Goal: Information Seeking & Learning: Learn about a topic

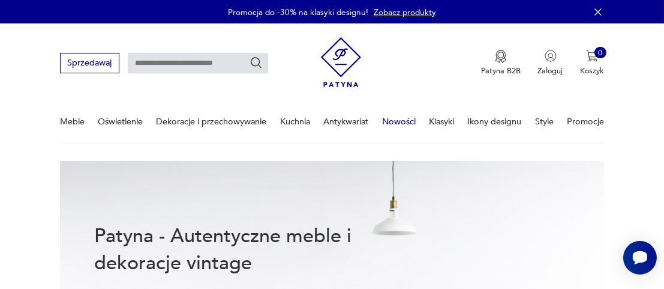
click at [404, 119] on link "Nowości" at bounding box center [399, 121] width 34 height 41
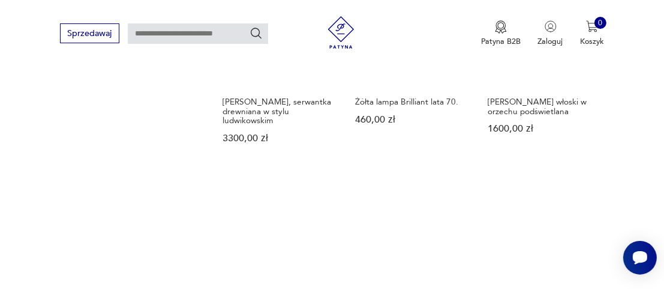
scroll to position [1479, 0]
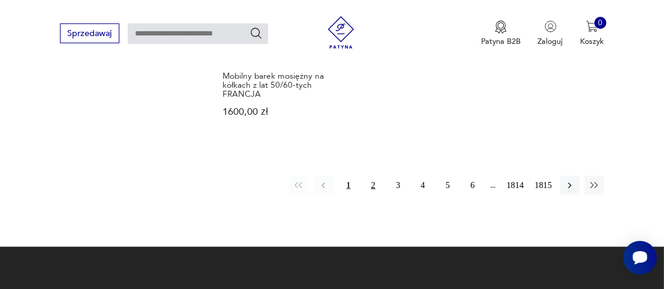
click at [375, 176] on button "2" at bounding box center [373, 185] width 19 height 19
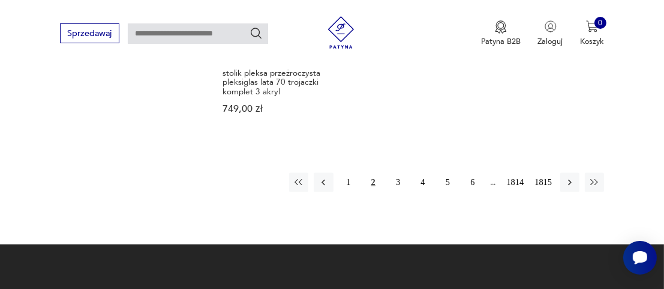
scroll to position [1570, 0]
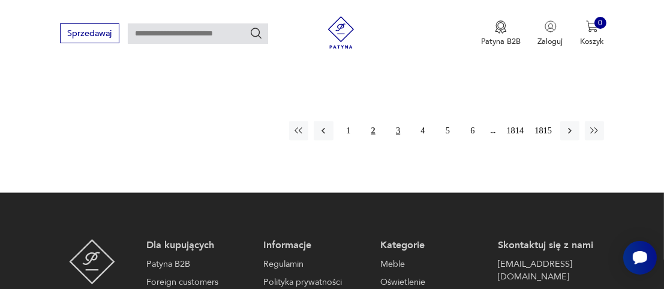
click at [399, 121] on button "3" at bounding box center [397, 130] width 19 height 19
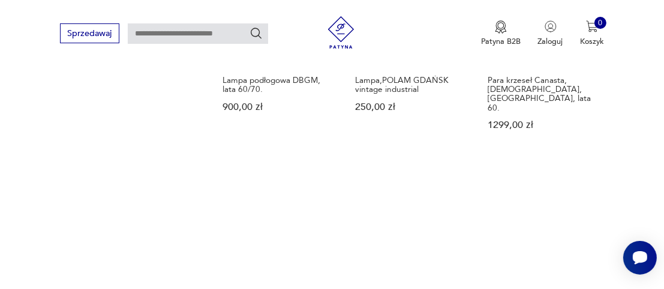
scroll to position [1450, 0]
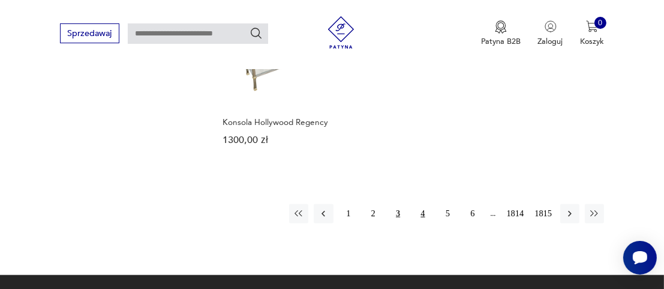
click at [425, 204] on button "4" at bounding box center [422, 213] width 19 height 19
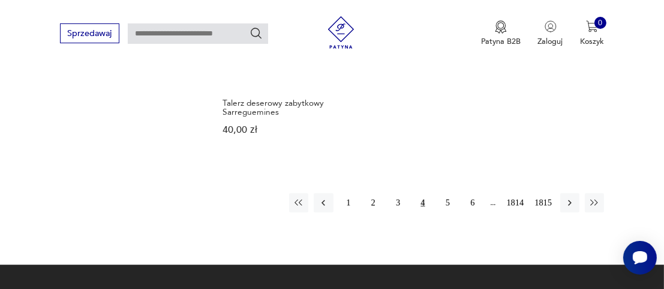
scroll to position [1510, 0]
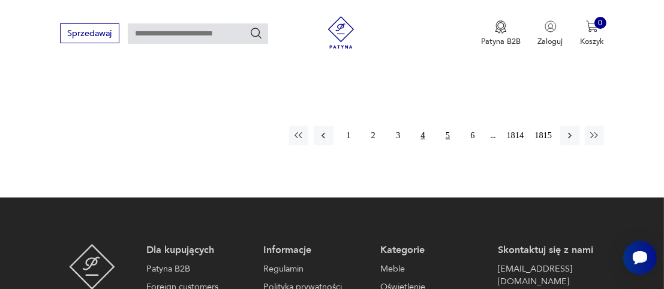
click at [446, 126] on button "5" at bounding box center [447, 135] width 19 height 19
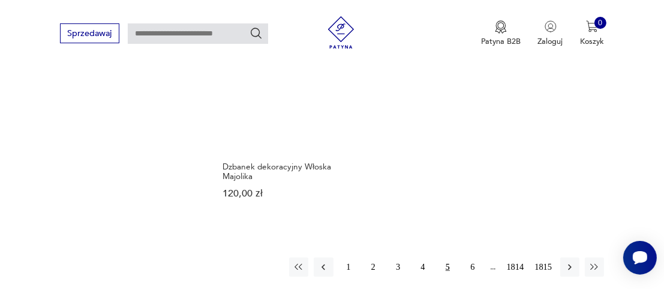
scroll to position [1450, 0]
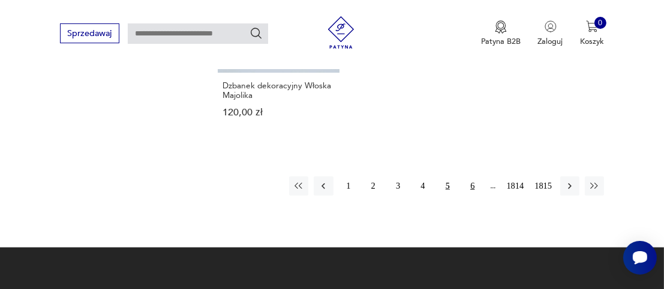
click at [470, 184] on button "6" at bounding box center [472, 185] width 19 height 19
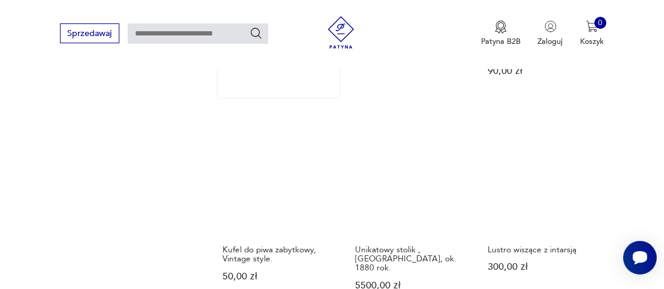
scroll to position [1090, 0]
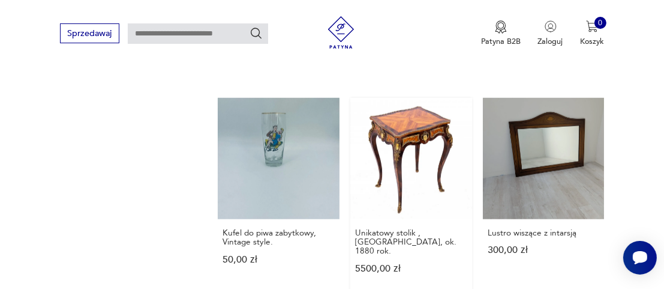
click at [419, 118] on link "Unikatowy stolik , [GEOGRAPHIC_DATA], ok. 1880 rok. 5500,00 zł" at bounding box center [411, 196] width 122 height 197
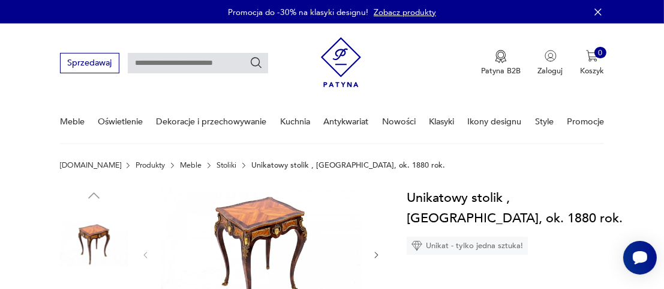
scroll to position [120, 0]
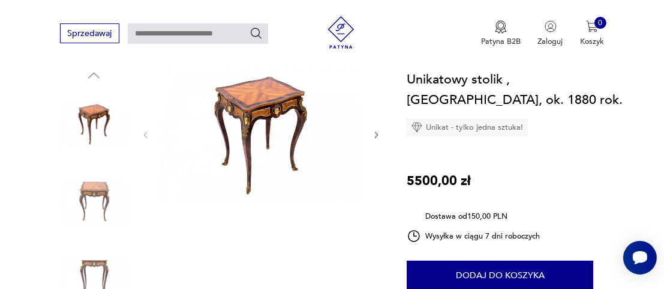
click at [263, 108] on img at bounding box center [261, 134] width 200 height 134
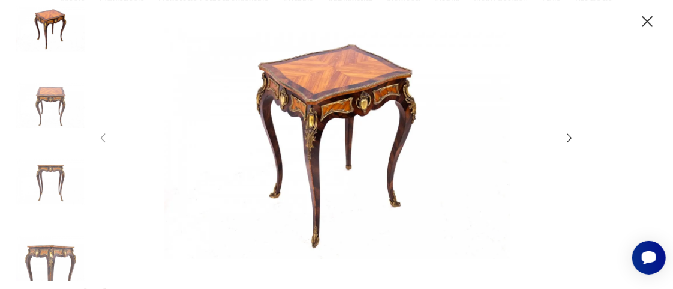
click at [567, 137] on icon "button" at bounding box center [569, 137] width 13 height 13
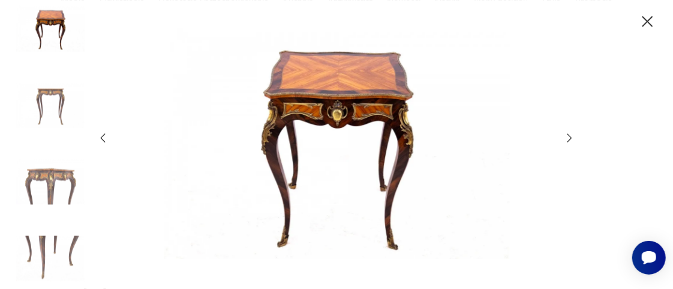
click at [567, 136] on icon "button" at bounding box center [569, 137] width 13 height 13
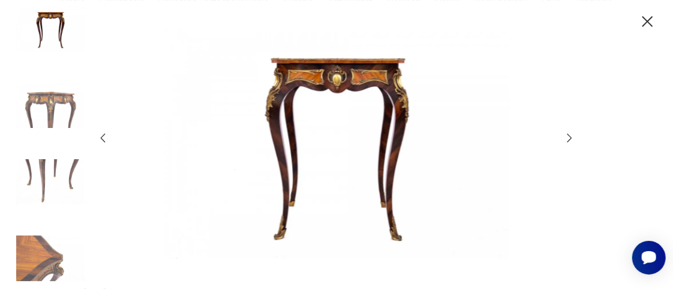
click at [641, 23] on icon "button" at bounding box center [647, 21] width 19 height 19
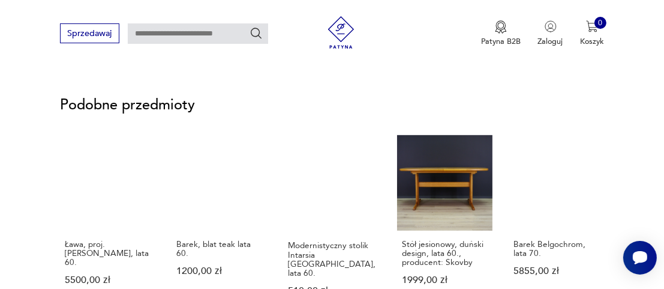
scroll to position [840, 0]
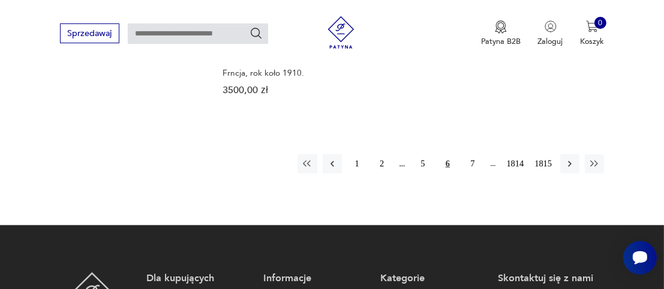
scroll to position [1395, 0]
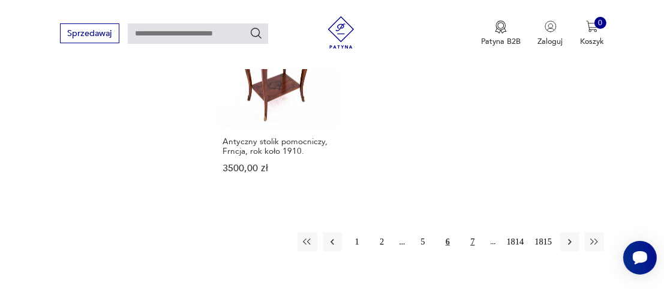
click at [474, 232] on button "7" at bounding box center [472, 241] width 19 height 19
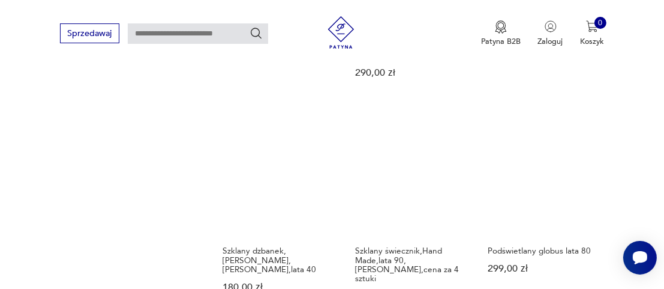
scroll to position [1390, 0]
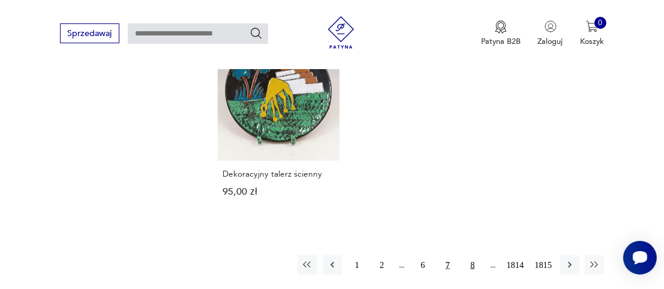
click at [471, 255] on button "8" at bounding box center [472, 264] width 19 height 19
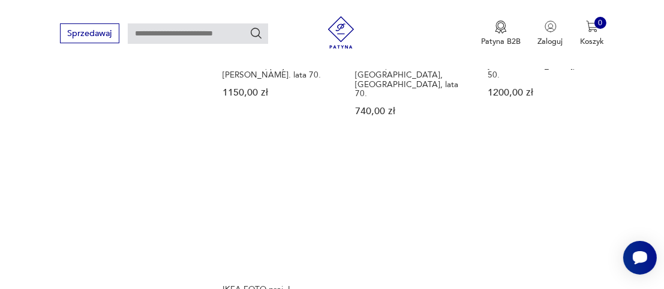
scroll to position [1510, 0]
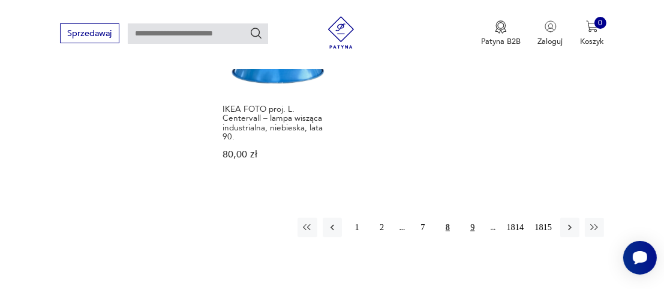
click at [472, 218] on button "9" at bounding box center [472, 227] width 19 height 19
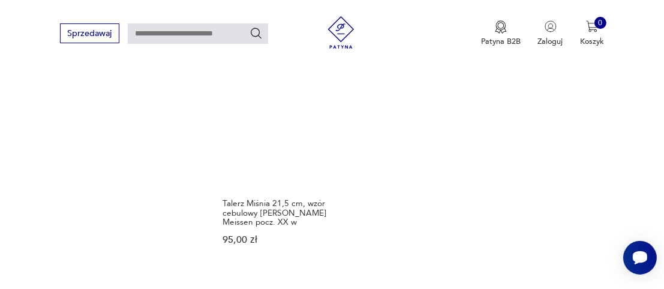
scroll to position [1450, 0]
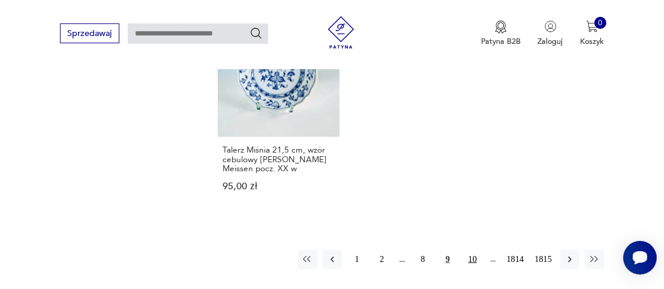
click at [473, 250] on button "10" at bounding box center [472, 259] width 19 height 19
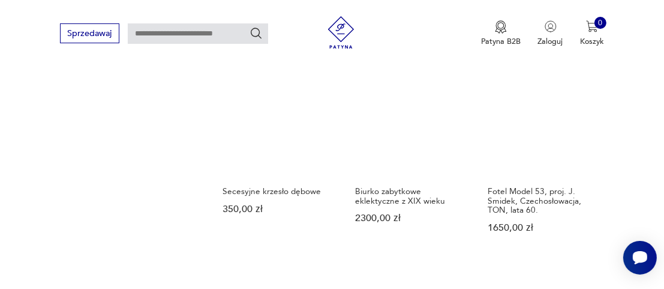
scroll to position [1090, 0]
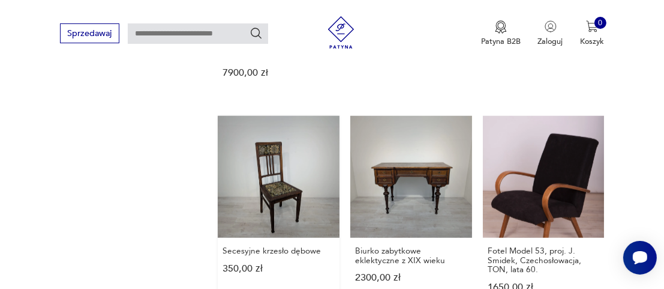
click at [287, 172] on link "Secesyjne krzesło dębowe 350,00 zł" at bounding box center [279, 214] width 122 height 197
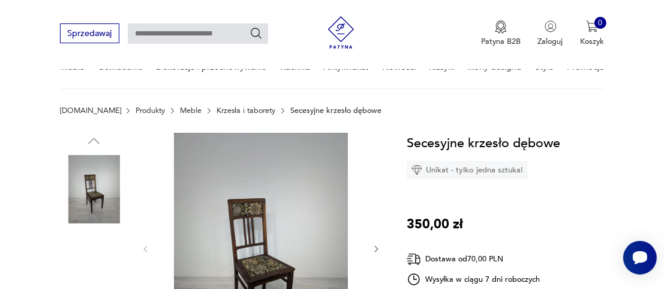
scroll to position [120, 0]
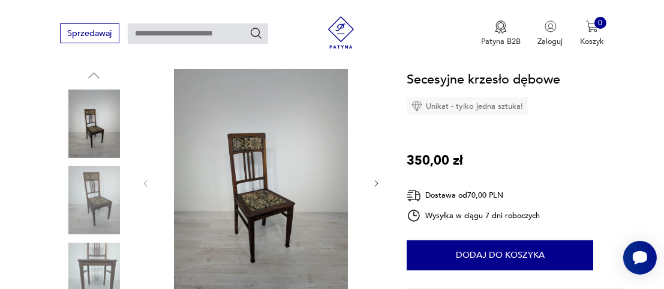
click at [253, 194] on img at bounding box center [261, 182] width 200 height 231
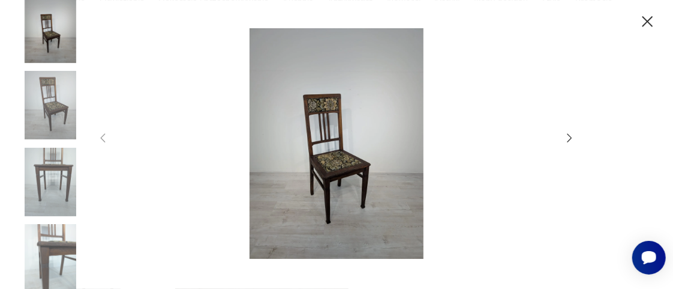
click at [337, 166] on img at bounding box center [337, 143] width 432 height 231
click at [570, 139] on icon "button" at bounding box center [569, 137] width 5 height 9
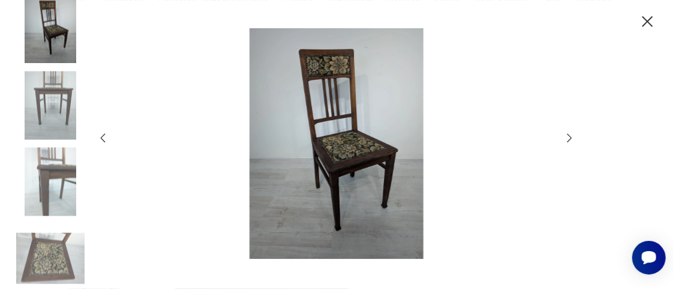
click at [570, 139] on icon "button" at bounding box center [569, 137] width 5 height 9
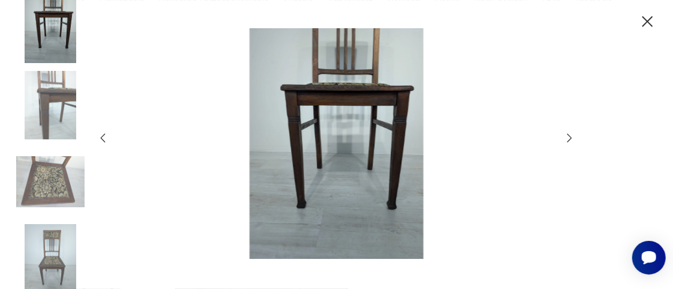
click at [570, 139] on icon "button" at bounding box center [569, 137] width 5 height 9
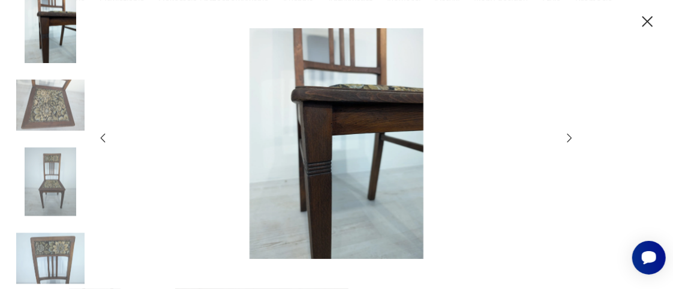
click at [570, 139] on icon "button" at bounding box center [569, 137] width 5 height 9
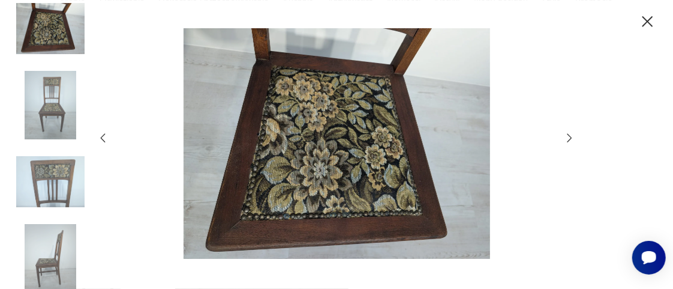
click at [568, 137] on icon "button" at bounding box center [569, 137] width 13 height 13
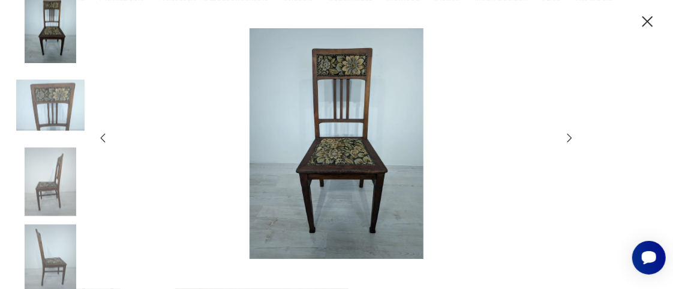
click at [568, 137] on icon "button" at bounding box center [569, 137] width 13 height 13
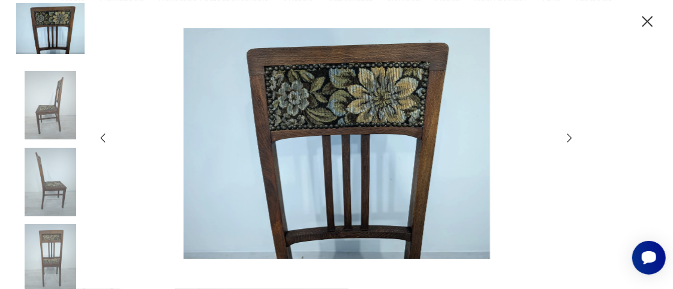
click at [568, 137] on icon "button" at bounding box center [569, 137] width 13 height 13
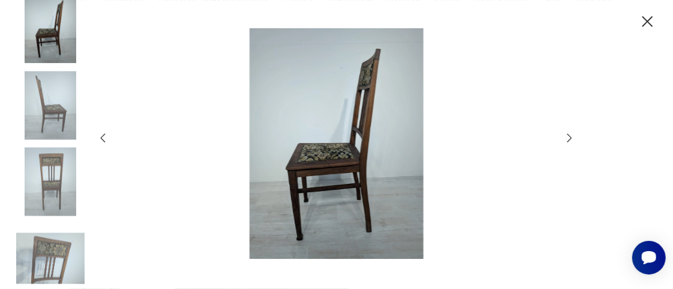
click at [568, 137] on icon "button" at bounding box center [569, 137] width 13 height 13
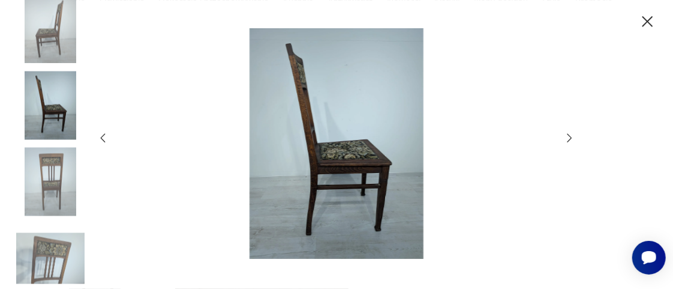
click at [568, 137] on icon "button" at bounding box center [569, 137] width 13 height 13
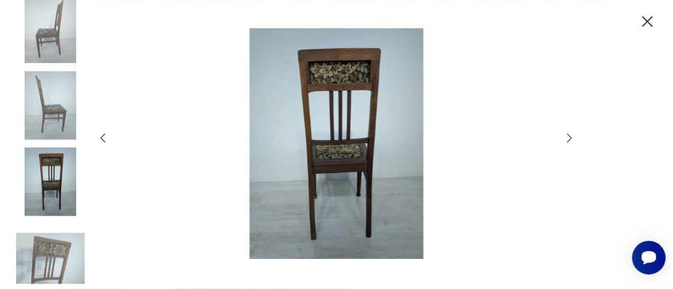
click at [568, 137] on icon "button" at bounding box center [569, 137] width 13 height 13
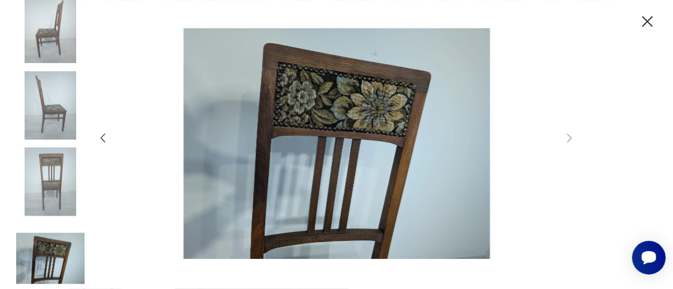
click at [645, 25] on icon "button" at bounding box center [647, 21] width 19 height 19
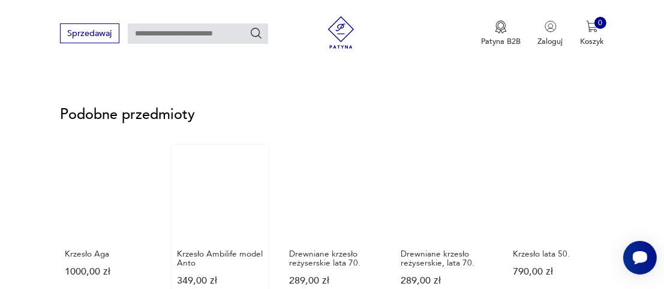
scroll to position [840, 0]
